Goal: Check status: Check status

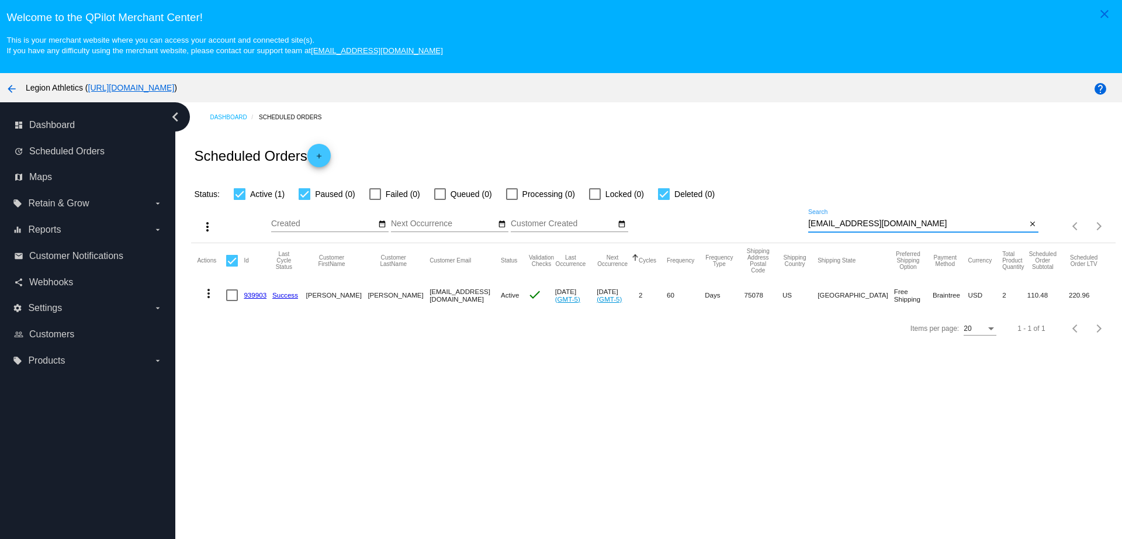
click at [732, 224] on div "more_vert Aug Jan Feb Mar [DATE]" at bounding box center [653, 221] width 924 height 41
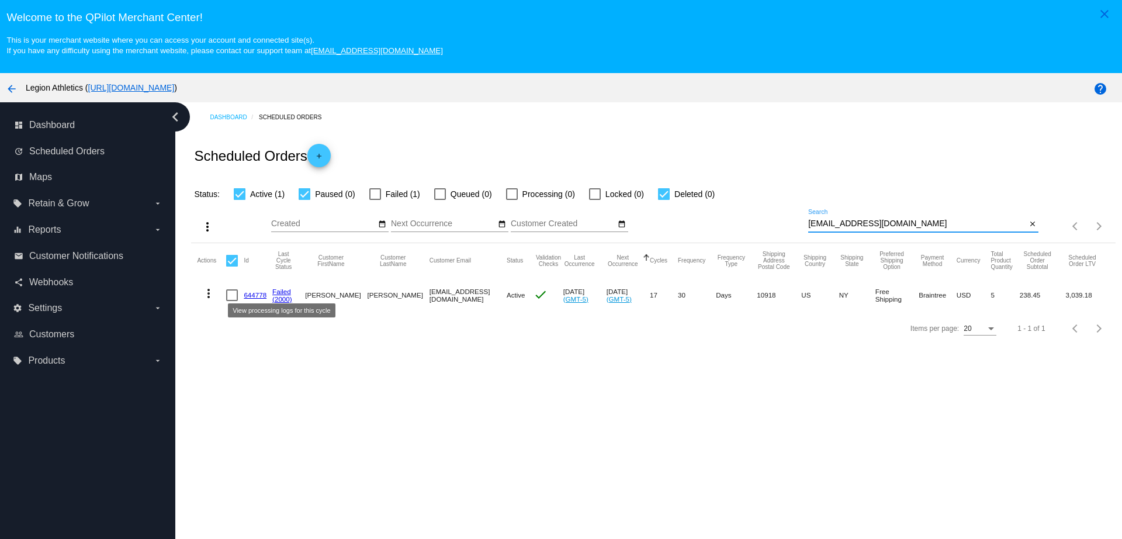
click at [263, 296] on link "644778" at bounding box center [255, 295] width 23 height 8
drag, startPoint x: 905, startPoint y: 224, endPoint x: 774, endPoint y: 224, distance: 130.9
click at [777, 224] on div "more_vert Aug Jan Feb Mar [DATE]" at bounding box center [653, 221] width 924 height 41
paste input "[EMAIL_ADDRESS][DOMAIN_NAME]"
type input "[EMAIL_ADDRESS][DOMAIN_NAME]"
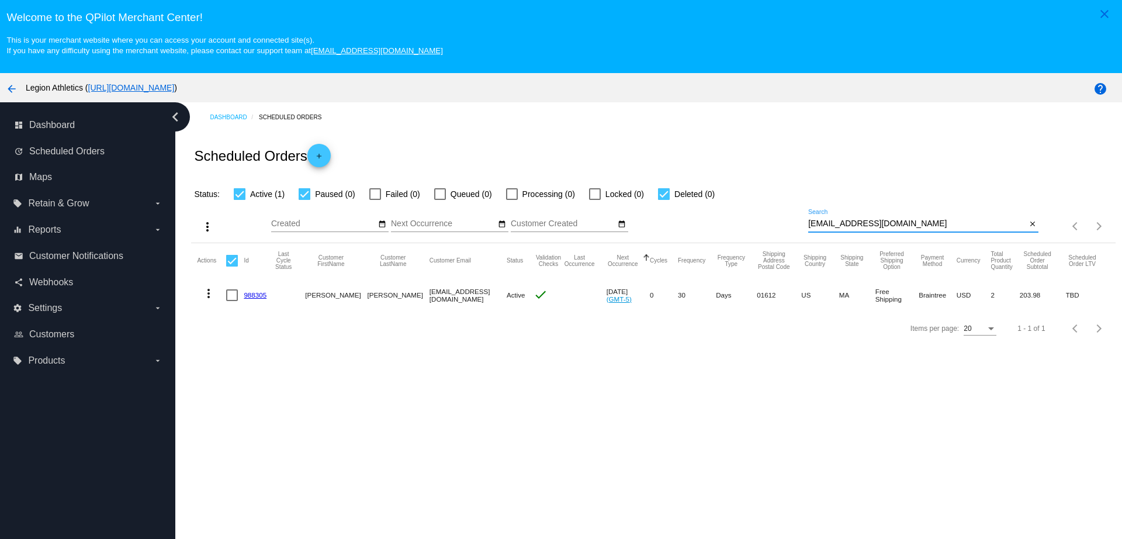
click at [254, 295] on link "988305" at bounding box center [255, 295] width 23 height 8
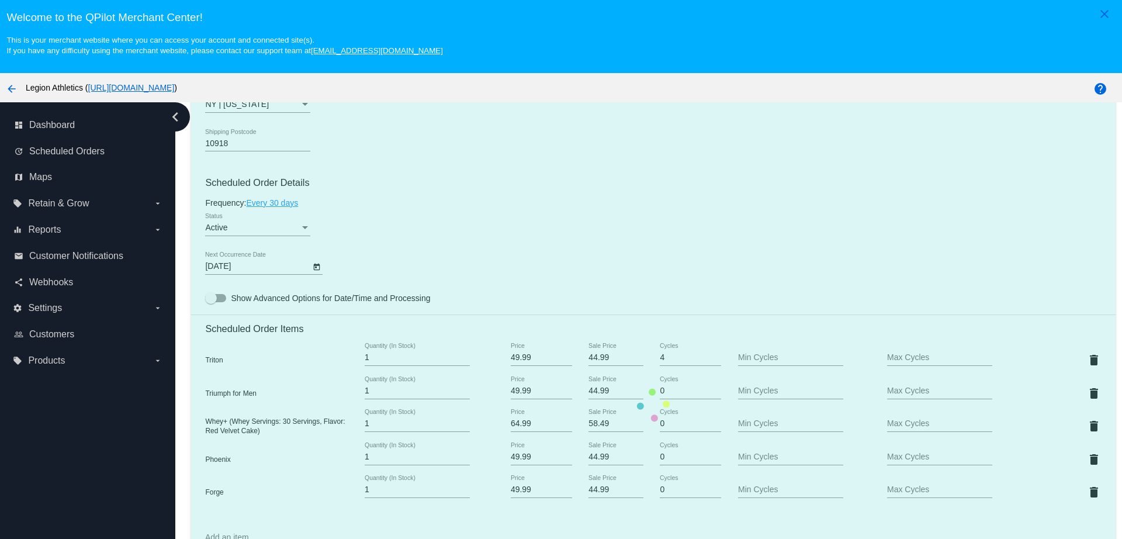
scroll to position [730, 0]
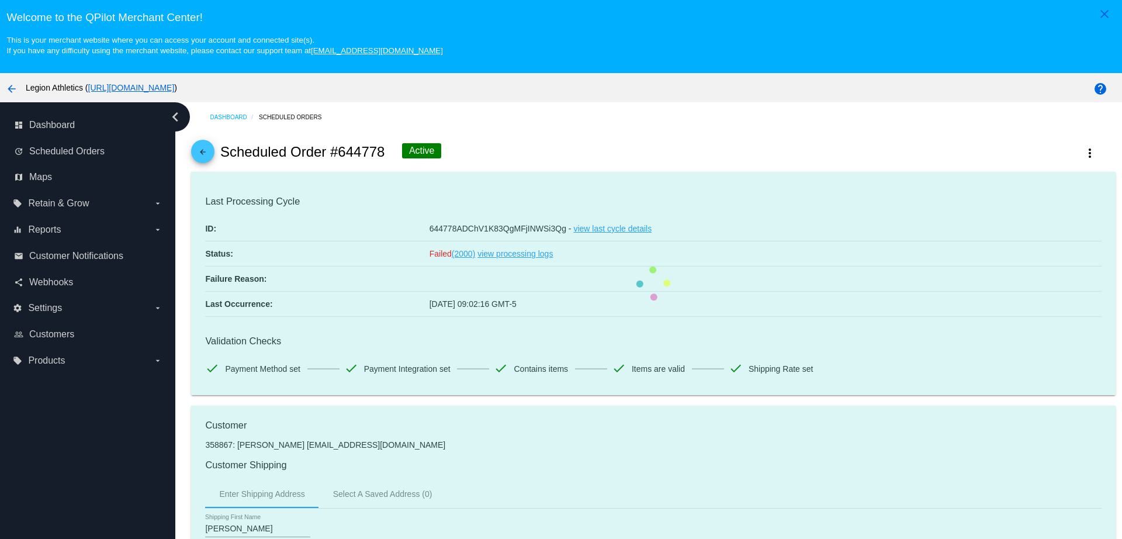
scroll to position [219, 0]
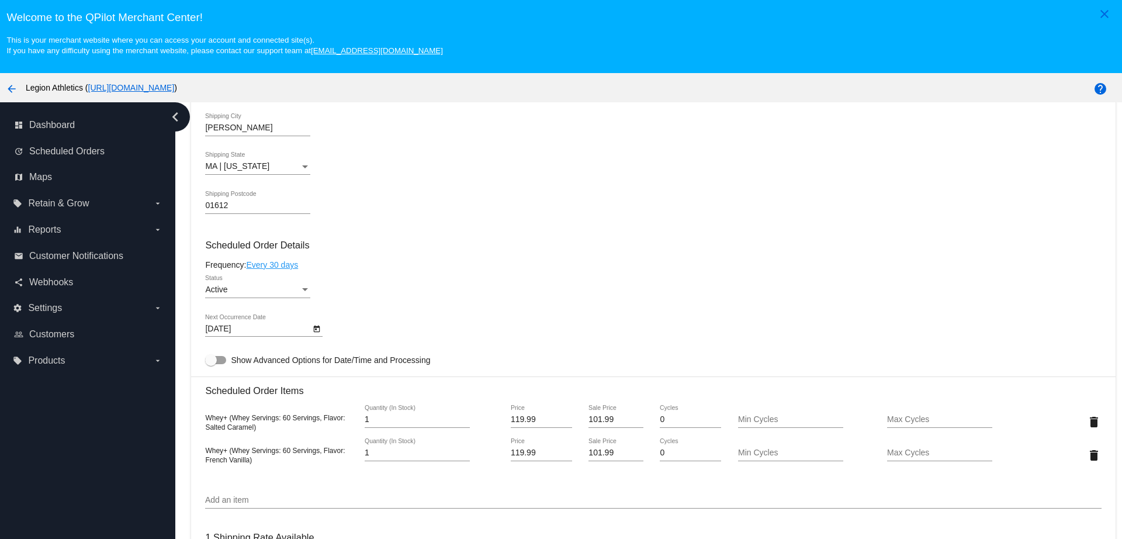
scroll to position [511, 0]
